Goal: Communication & Community: Ask a question

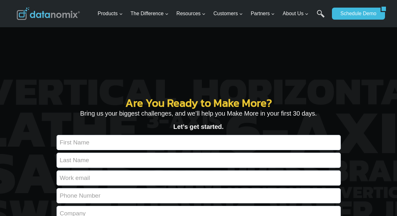
scroll to position [2463, 0]
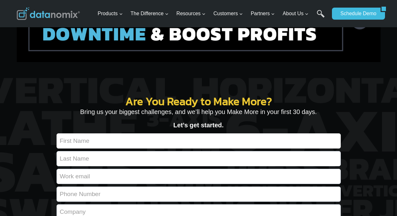
click at [123, 133] on input "Contact form" at bounding box center [199, 140] width 284 height 15
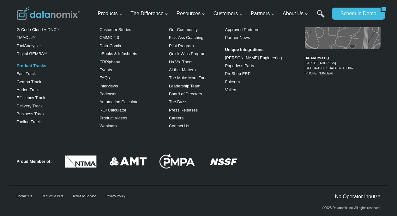
scroll to position [2831, 0]
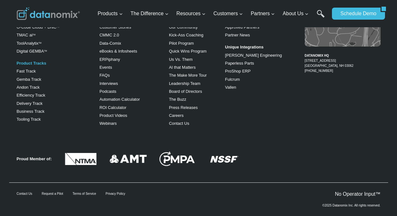
type input "[PERSON_NAME]"
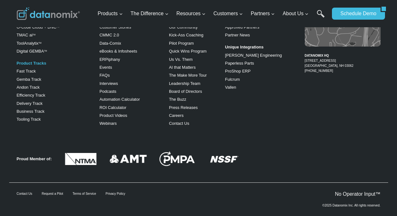
click at [62, 10] on img at bounding box center [48, 13] width 63 height 13
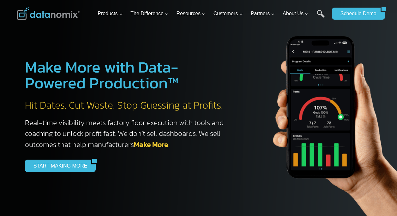
click at [315, 72] on img at bounding box center [353, 115] width 221 height 205
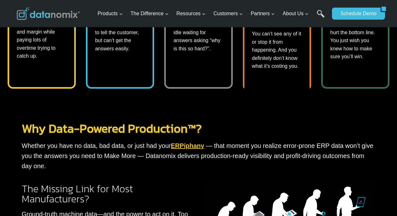
scroll to position [461, 0]
